Goal: Find specific page/section: Find specific page/section

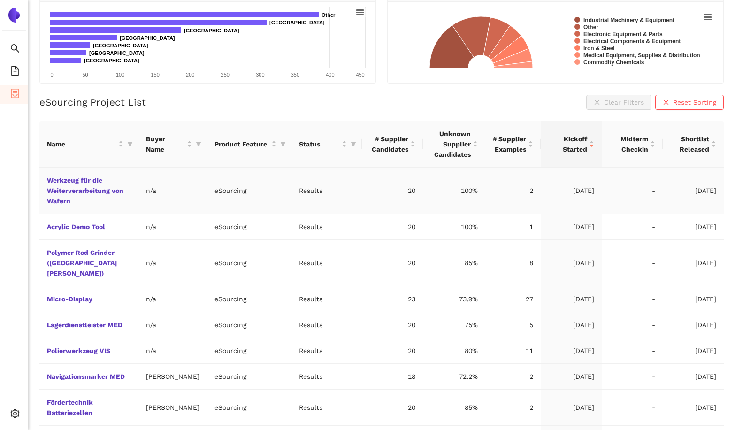
scroll to position [120, 0]
click at [0, 0] on link "Werkzeug für die Weiterverarbeitung von Wafern" at bounding box center [0, 0] width 0 height 0
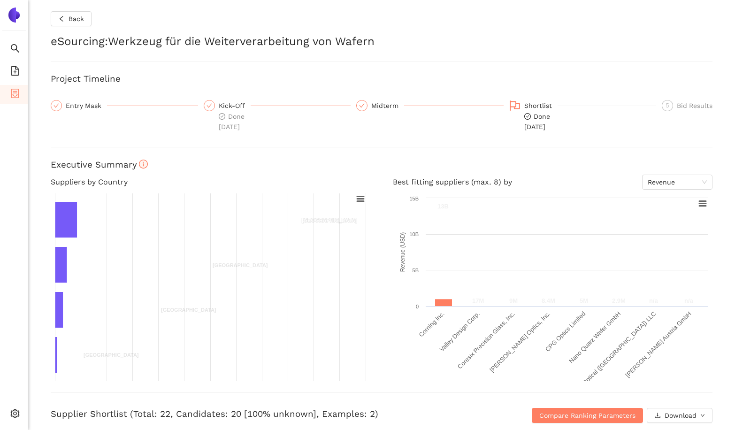
click at [80, 106] on div "Entry Mask" at bounding box center [86, 105] width 41 height 11
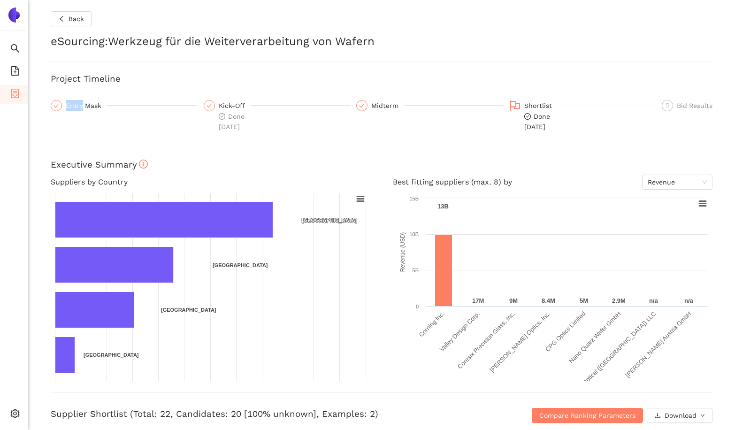
click at [80, 106] on div "Entry Mask" at bounding box center [86, 105] width 41 height 11
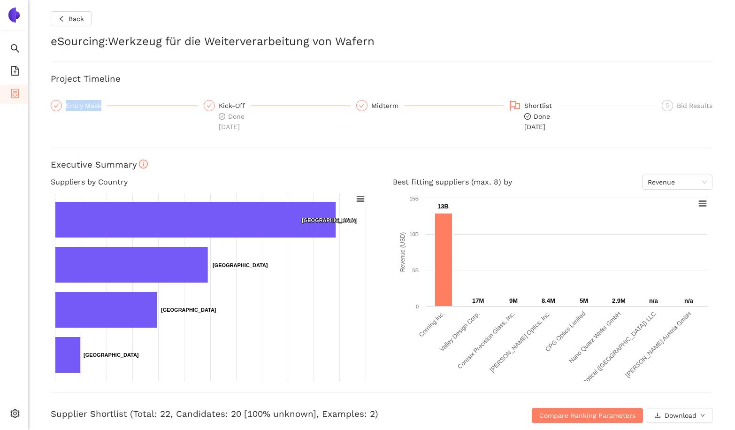
click at [80, 106] on div "Entry Mask" at bounding box center [86, 105] width 41 height 11
click at [96, 122] on div "Entry Mask" at bounding box center [124, 116] width 147 height 32
click at [91, 108] on div "Entry Mask" at bounding box center [86, 105] width 41 height 11
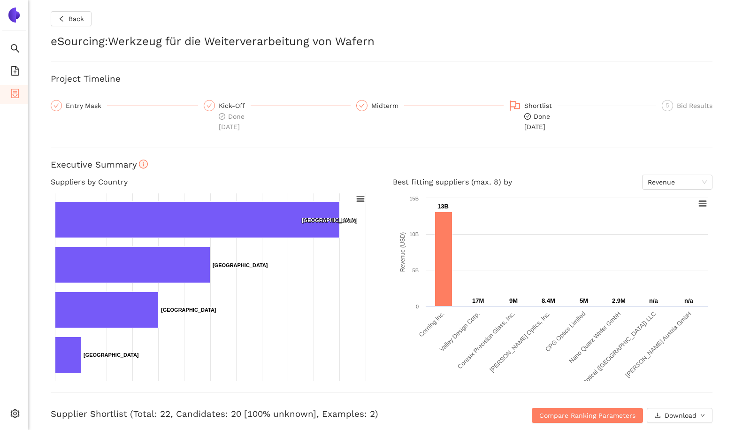
click at [83, 106] on div "Entry Mask" at bounding box center [86, 105] width 41 height 11
click at [242, 107] on div "Kick-Off" at bounding box center [235, 105] width 32 height 11
click at [58, 107] on icon "check" at bounding box center [57, 106] width 6 height 6
click at [78, 108] on div "Entry Mask" at bounding box center [86, 105] width 41 height 11
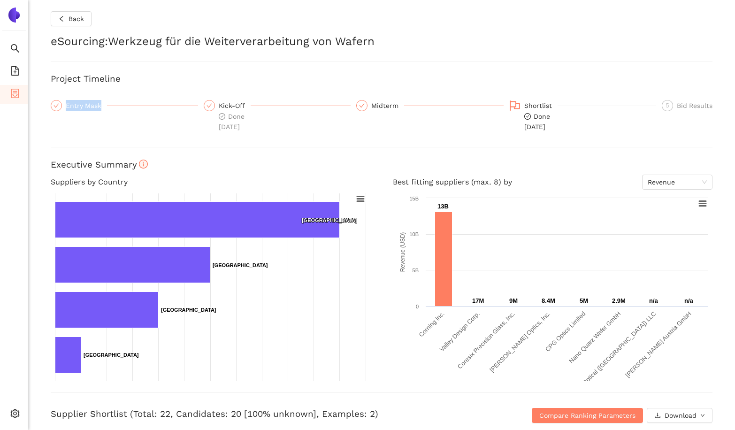
click at [78, 108] on div "Entry Mask" at bounding box center [86, 105] width 41 height 11
click at [234, 102] on div "Kick-Off" at bounding box center [235, 105] width 32 height 11
click at [106, 113] on div "Entry Mask" at bounding box center [124, 116] width 147 height 32
click at [79, 99] on div "Back eSourcing : Werkzeug für die Weiterverarbeitung von Wafern Project Timelin…" at bounding box center [381, 215] width 707 height 430
click at [270, 102] on div "Kick-Off Done 22.9.2025" at bounding box center [277, 116] width 147 height 32
